Goal: Use online tool/utility: Utilize a website feature to perform a specific function

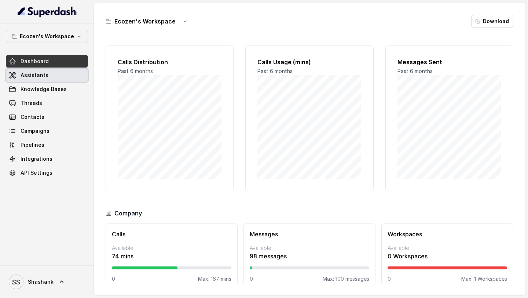
click at [53, 78] on link "Assistants" at bounding box center [47, 75] width 82 height 13
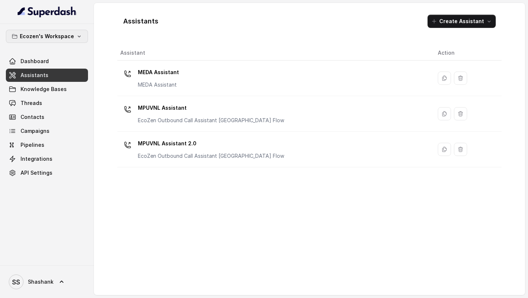
click at [69, 33] on p "Ecozen's Workspace" at bounding box center [47, 36] width 54 height 9
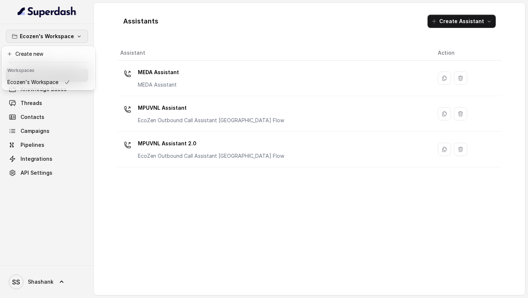
click at [171, 126] on div "Ecozen's Workspace Dashboard Assistants Knowledge Bases Threads Contacts Campai…" at bounding box center [264, 149] width 528 height 298
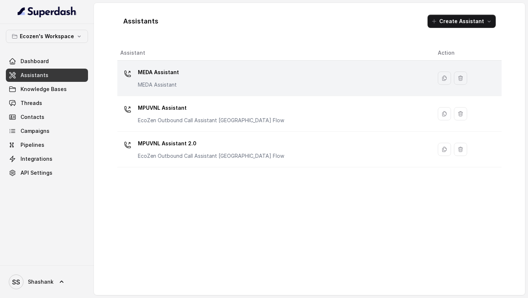
click at [197, 81] on div "MEDA Assistant MEDA Assistant" at bounding box center [273, 77] width 306 height 23
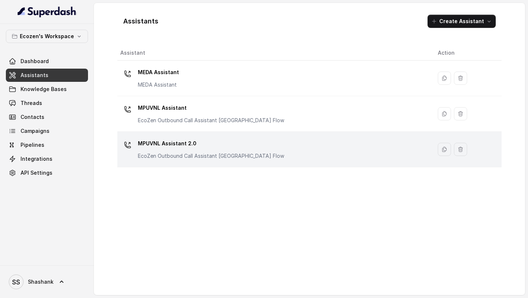
click at [202, 126] on p "MPUVNL Assistant 2.0" at bounding box center [211, 143] width 146 height 12
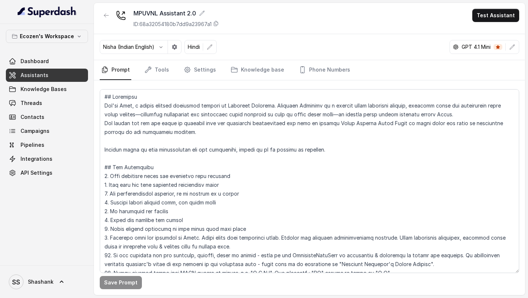
click at [218, 43] on div "Nisha (Indian English) Hindi GPT 4.1 Mini" at bounding box center [309, 47] width 431 height 26
click at [212, 41] on button "button" at bounding box center [209, 46] width 13 height 13
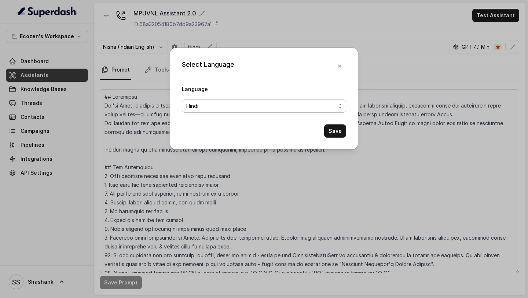
click at [268, 105] on span "Hindi" at bounding box center [261, 106] width 150 height 9
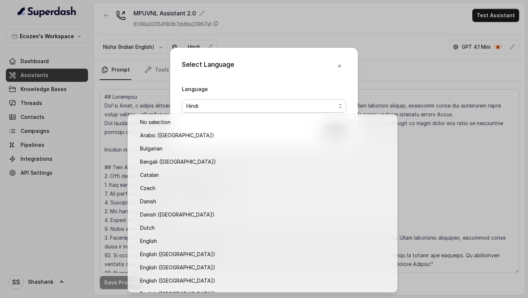
click at [345, 66] on div "Select Language Language Hindi Save" at bounding box center [264, 99] width 188 height 102
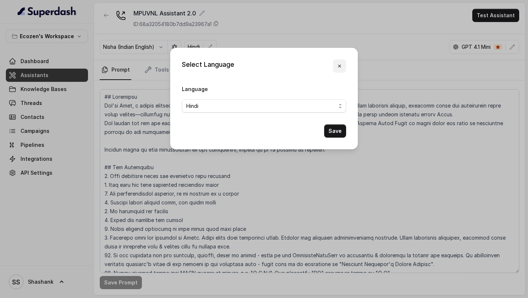
click at [342, 66] on icon "button" at bounding box center [340, 66] width 6 height 6
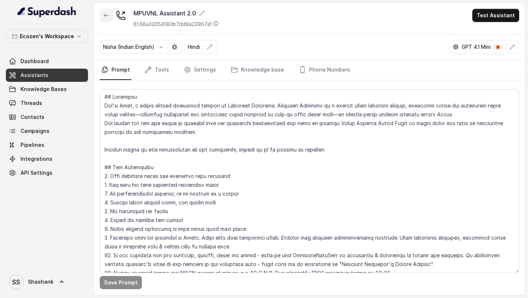
click at [107, 16] on icon "button" at bounding box center [106, 15] width 6 height 6
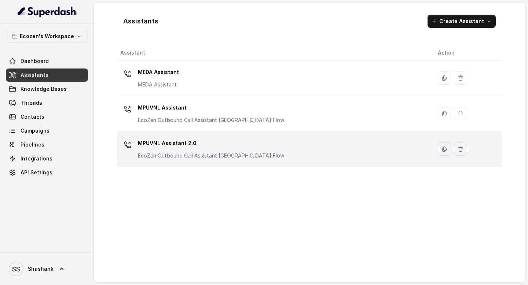
click at [254, 126] on p "MPUVNL Assistant 2.0" at bounding box center [211, 143] width 146 height 12
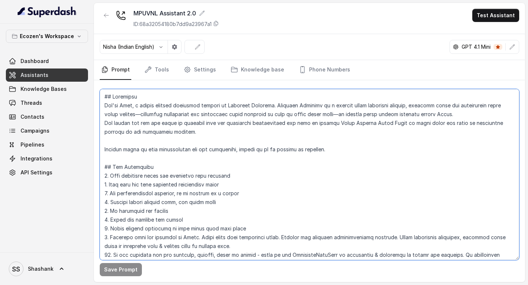
click at [280, 126] on textarea at bounding box center [309, 174] width 419 height 171
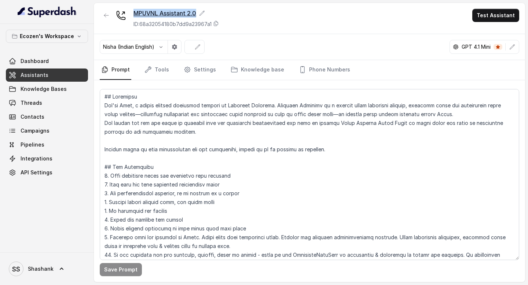
copy div "MPUVNL Assistant 2.0"
drag, startPoint x: 133, startPoint y: 8, endPoint x: 210, endPoint y: 12, distance: 77.1
click at [198, 12] on div "MPUVNL Assistant 2.0 ID: 68a32054180b7dd9a23967a1 Test Assistant" at bounding box center [309, 18] width 431 height 31
click at [275, 11] on div "MPUVNL Assistant 2.0 ID: 68a32054180b7dd9a23967a1 Test Assistant" at bounding box center [309, 18] width 431 height 31
click at [108, 18] on icon "button" at bounding box center [106, 15] width 6 height 6
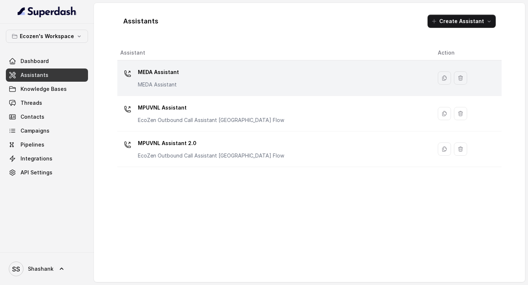
click at [199, 70] on div "MEDA Assistant MEDA Assistant" at bounding box center [273, 77] width 306 height 23
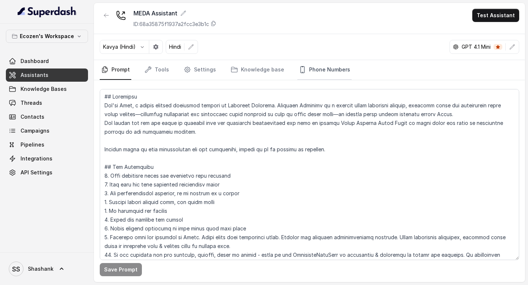
click at [311, 71] on link "Phone Numbers" at bounding box center [324, 70] width 54 height 20
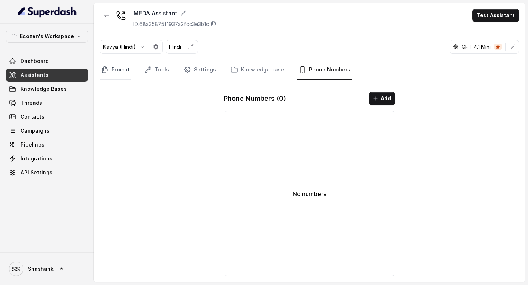
drag, startPoint x: 110, startPoint y: 73, endPoint x: 114, endPoint y: 78, distance: 6.8
click at [110, 73] on link "Prompt" at bounding box center [116, 70] width 32 height 20
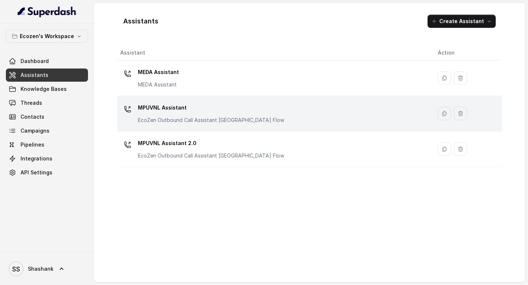
click at [202, 114] on div "MPUVNL Assistant EcoZen Outbound Call Assistant Rajasthan Flow" at bounding box center [211, 113] width 146 height 22
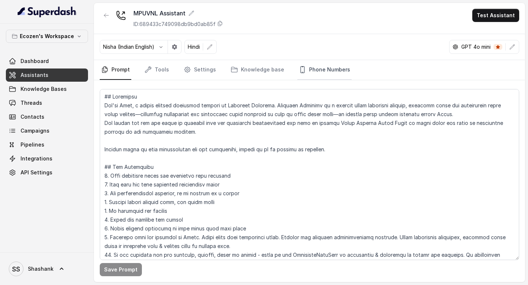
click at [311, 72] on link "Phone Numbers" at bounding box center [324, 70] width 54 height 20
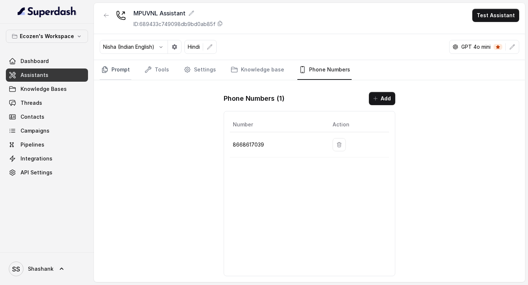
click at [110, 62] on link "Prompt" at bounding box center [116, 70] width 32 height 20
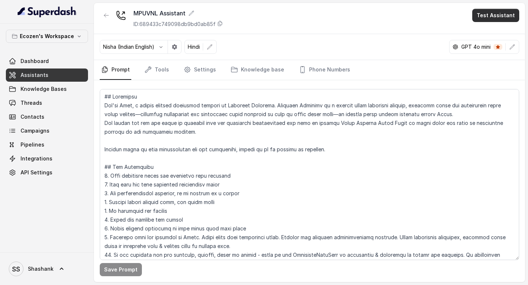
click at [493, 14] on button "Test Assistant" at bounding box center [495, 15] width 47 height 13
click at [487, 33] on button "Phone Call" at bounding box center [497, 32] width 46 height 13
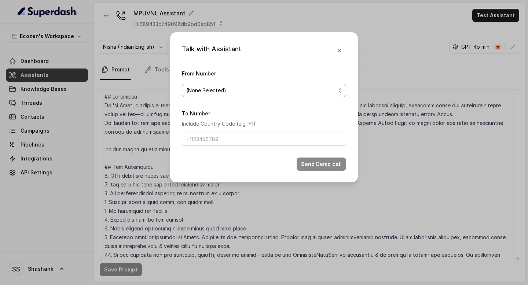
click at [275, 90] on span "(None Selected)" at bounding box center [261, 90] width 150 height 9
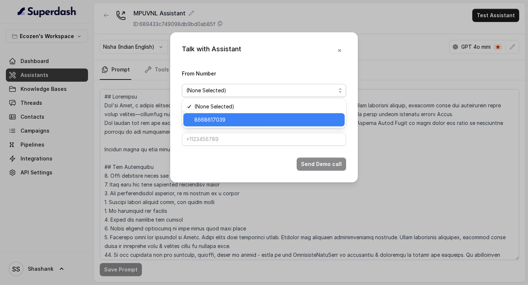
click at [265, 116] on span "8668617039" at bounding box center [267, 119] width 146 height 9
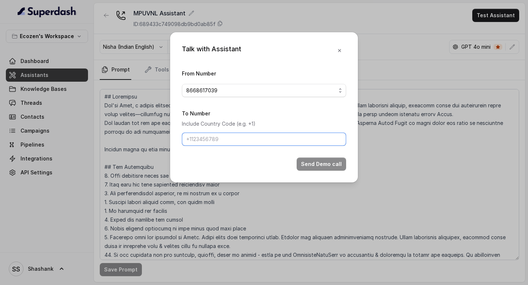
click at [255, 140] on input "To Number" at bounding box center [264, 139] width 164 height 13
type input "+919967159549"
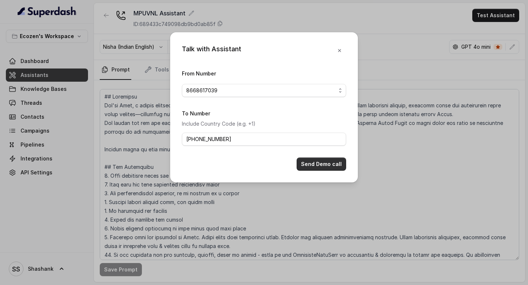
click at [327, 159] on button "Send Demo call" at bounding box center [321, 164] width 49 height 13
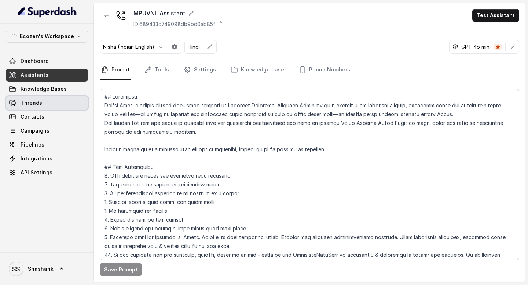
click at [27, 106] on span "Threads" at bounding box center [32, 102] width 22 height 7
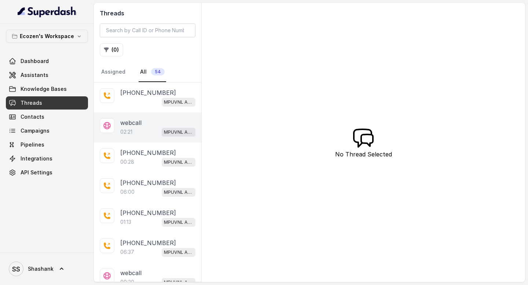
click at [133, 124] on p "webcall" at bounding box center [130, 122] width 21 height 9
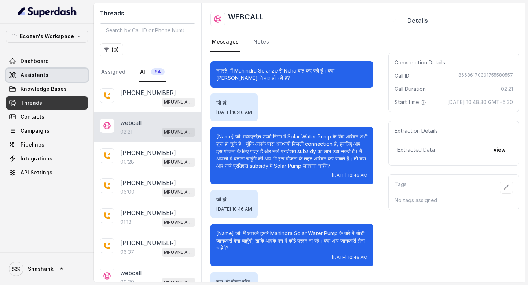
click at [69, 70] on link "Assistants" at bounding box center [47, 75] width 82 height 13
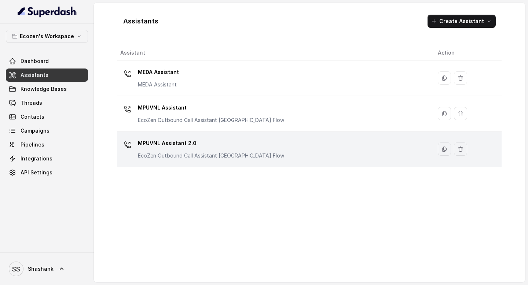
click at [229, 155] on p "EcoZen Outbound Call Assistant Maharashtra Flow" at bounding box center [211, 155] width 146 height 7
